Goal: Entertainment & Leisure: Consume media (video, audio)

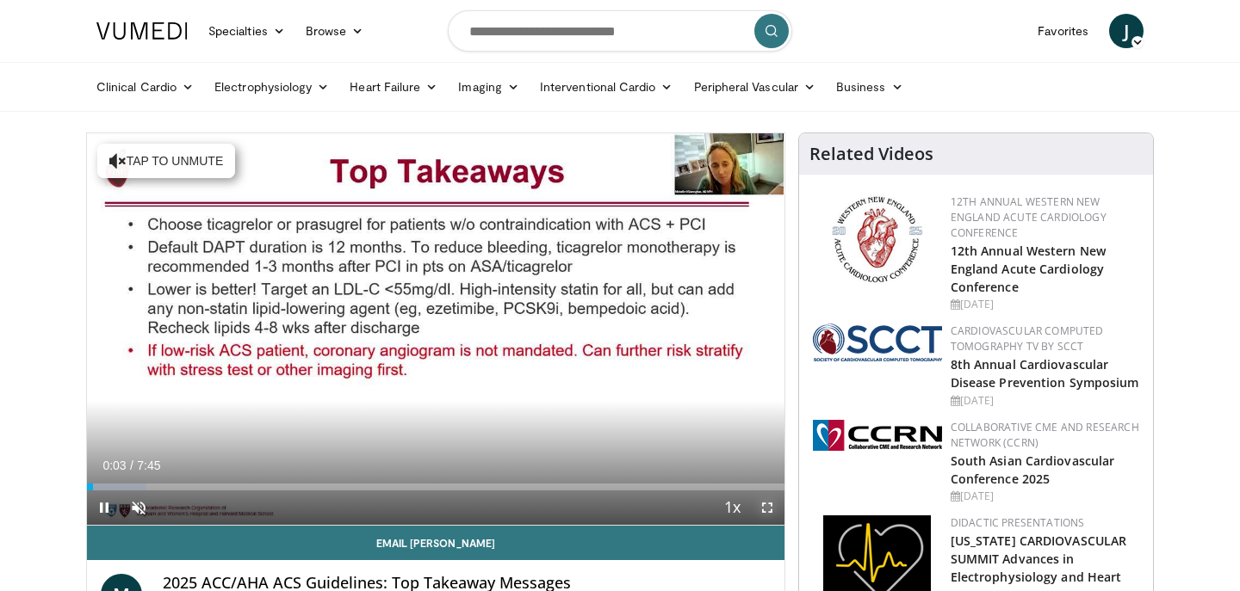
click at [767, 512] on span "Video Player" at bounding box center [767, 508] width 34 height 34
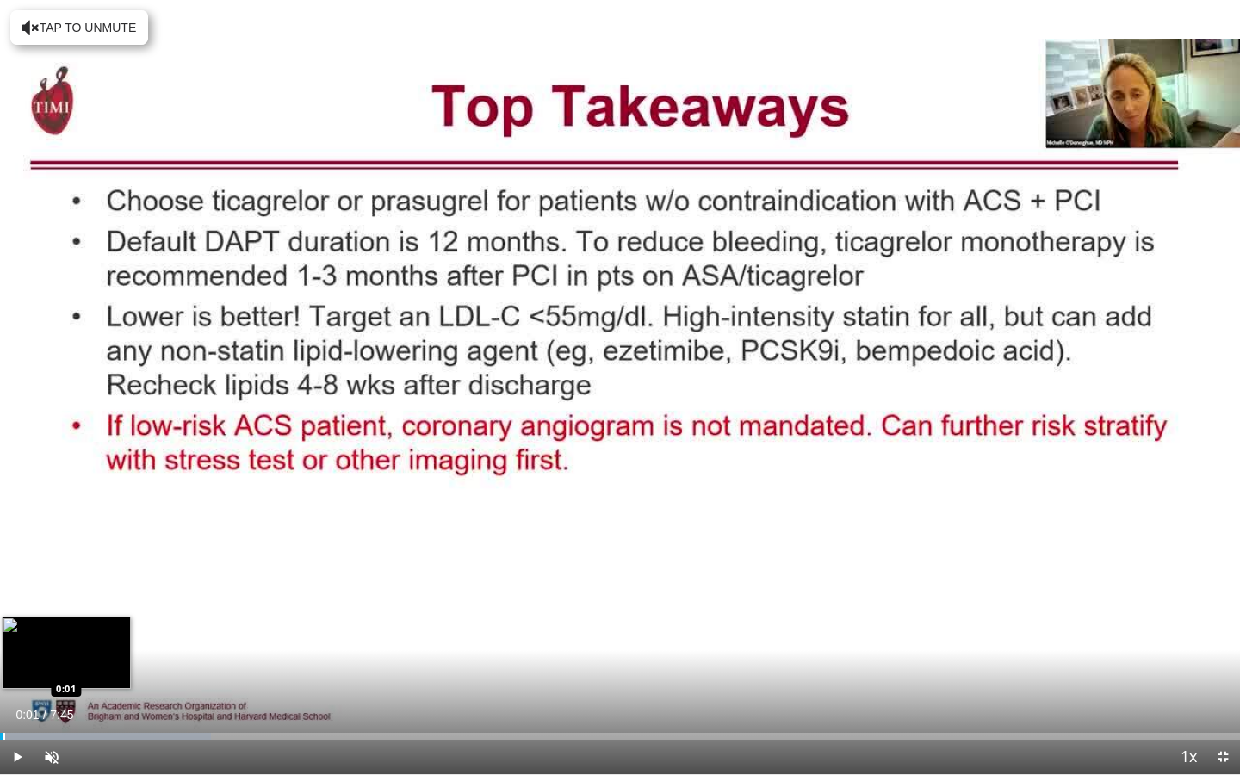
drag, startPoint x: 58, startPoint y: 735, endPoint x: 3, endPoint y: 734, distance: 55.1
click at [3, 591] on div "Progress Bar" at bounding box center [4, 736] width 2 height 7
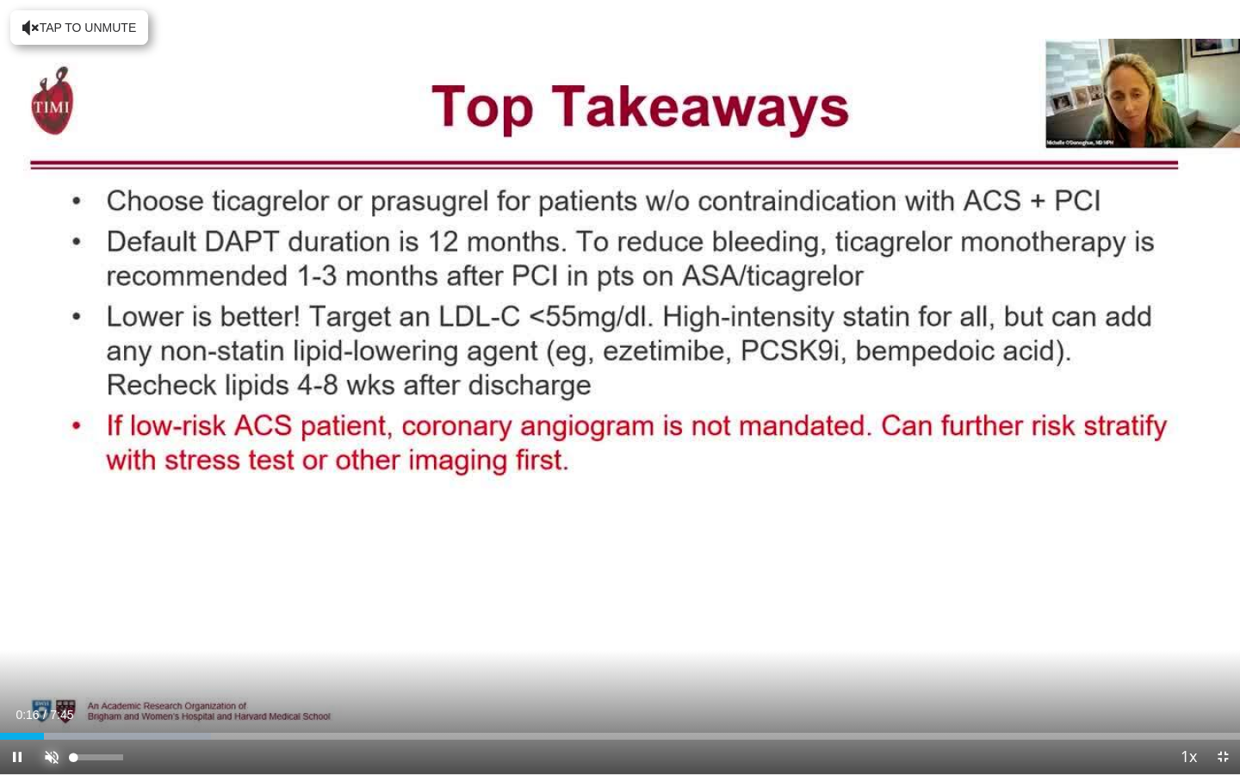
click at [49, 591] on span "Video Player" at bounding box center [51, 756] width 34 height 34
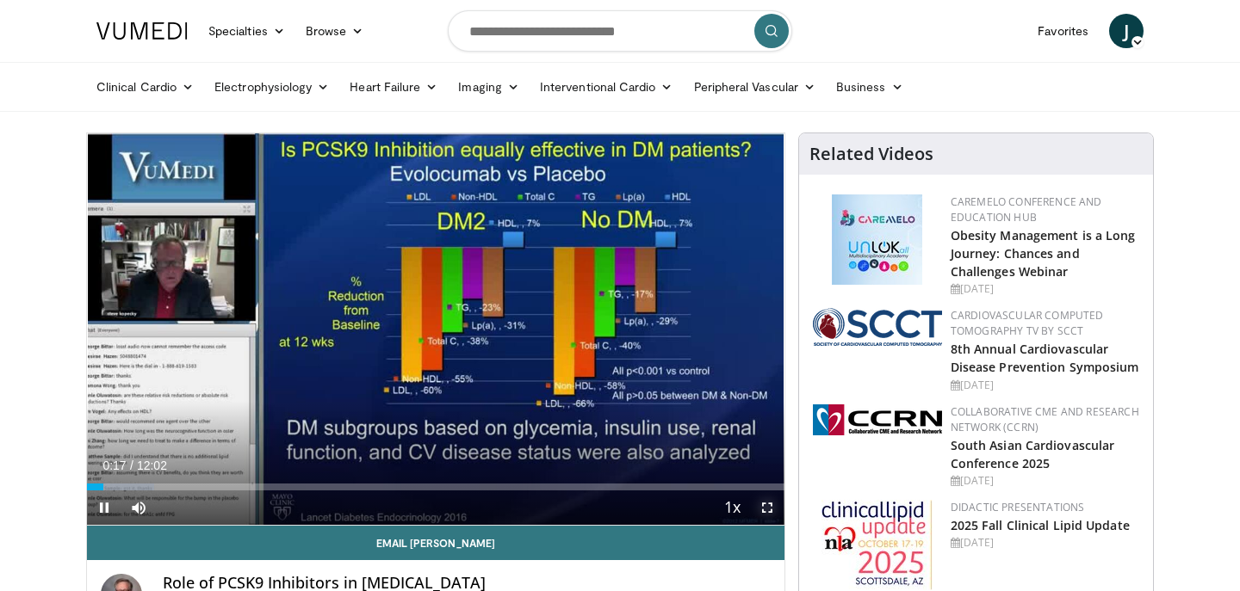
click at [769, 510] on span "Video Player" at bounding box center [767, 508] width 34 height 34
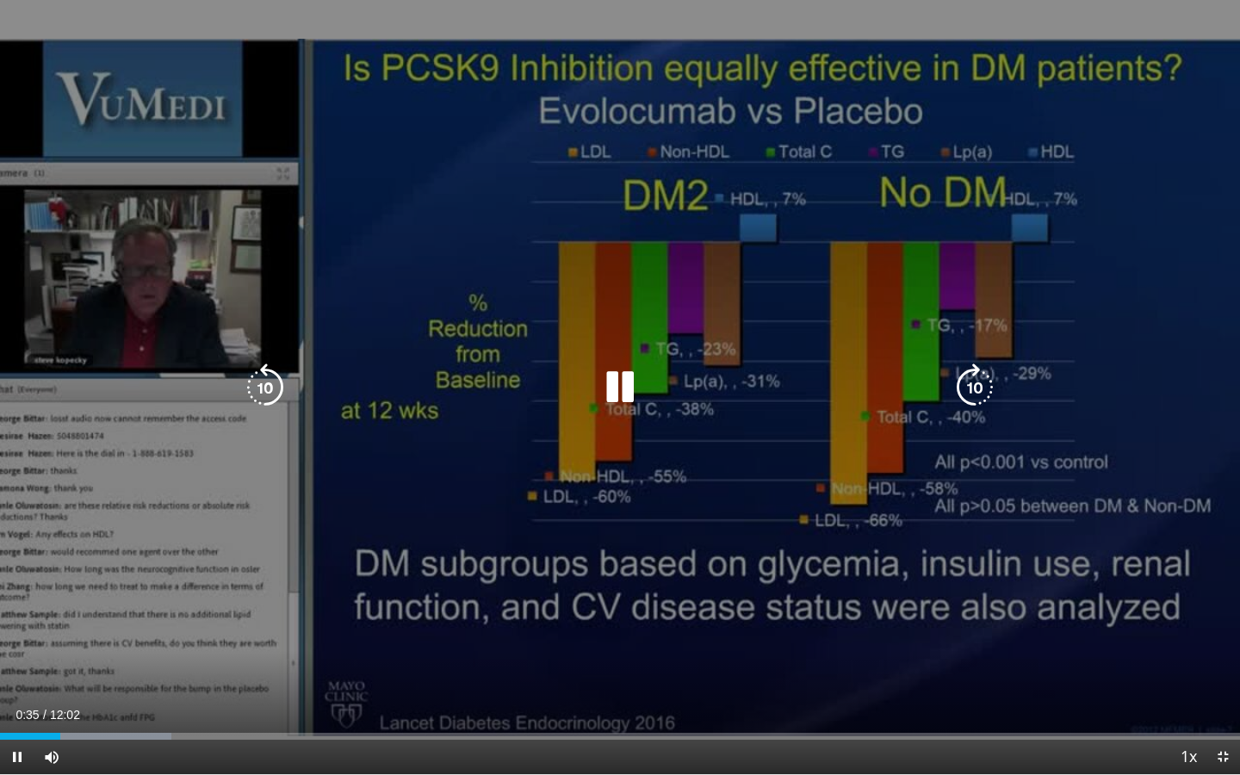
click at [275, 38] on div "10 seconds Tap to unmute" at bounding box center [620, 387] width 1240 height 774
